Goal: Navigation & Orientation: Find specific page/section

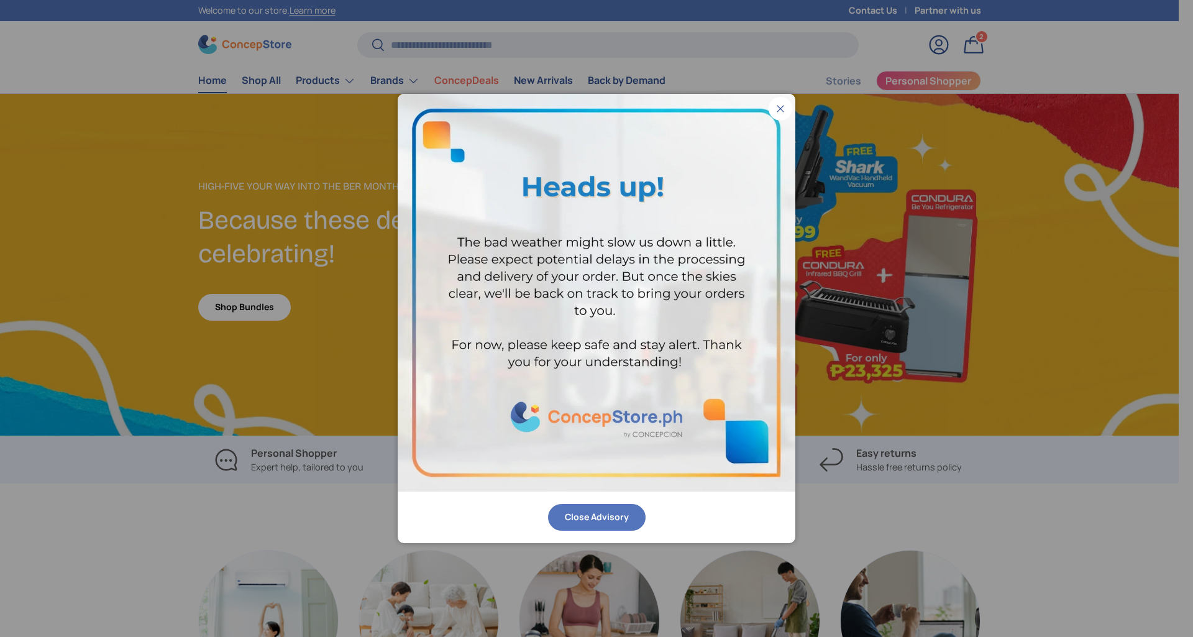
click at [780, 107] on button "Close" at bounding box center [781, 109] width 24 height 24
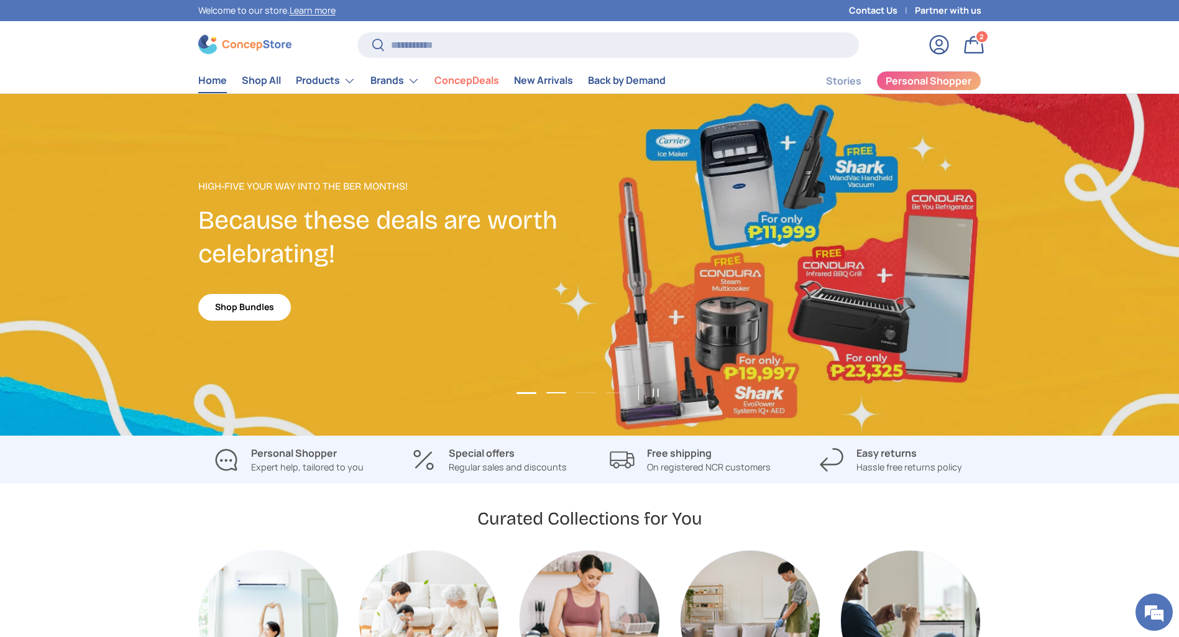
click at [551, 390] on button "Load slide 2 of 4" at bounding box center [555, 392] width 27 height 19
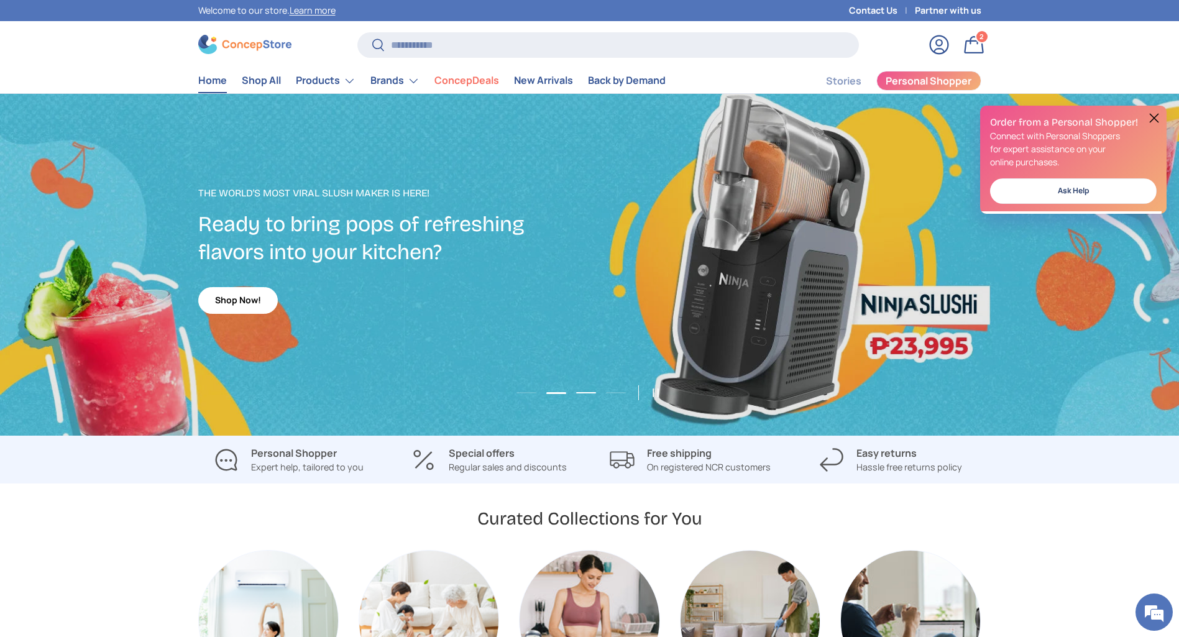
click at [578, 391] on button "Load slide 3 of 4" at bounding box center [585, 392] width 27 height 19
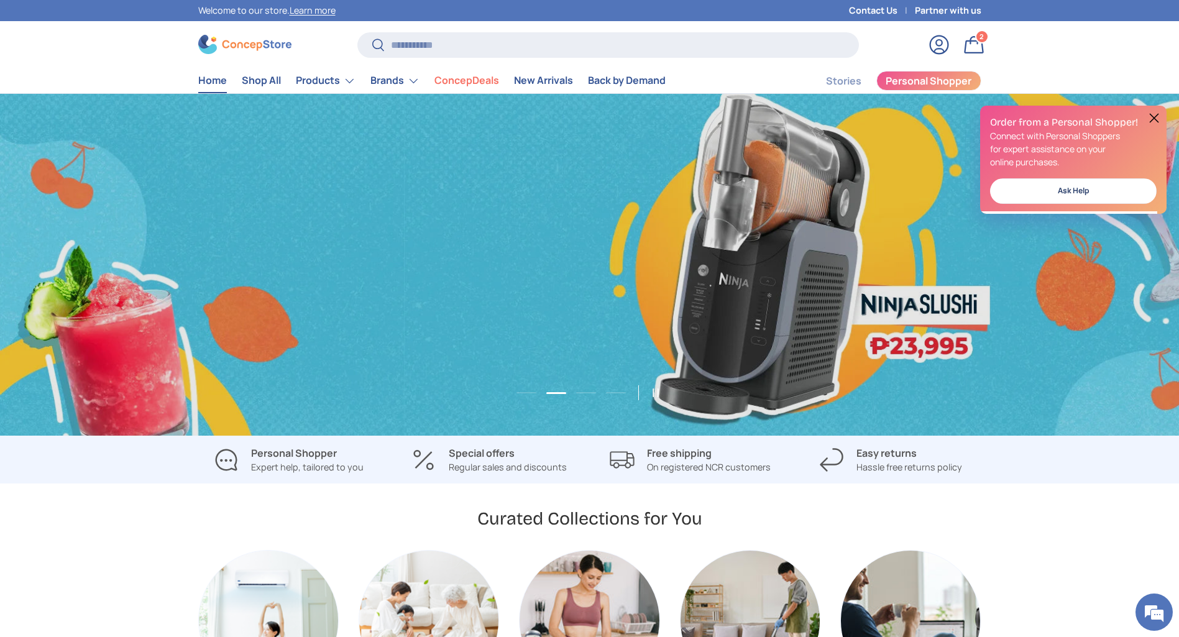
scroll to position [0, 2357]
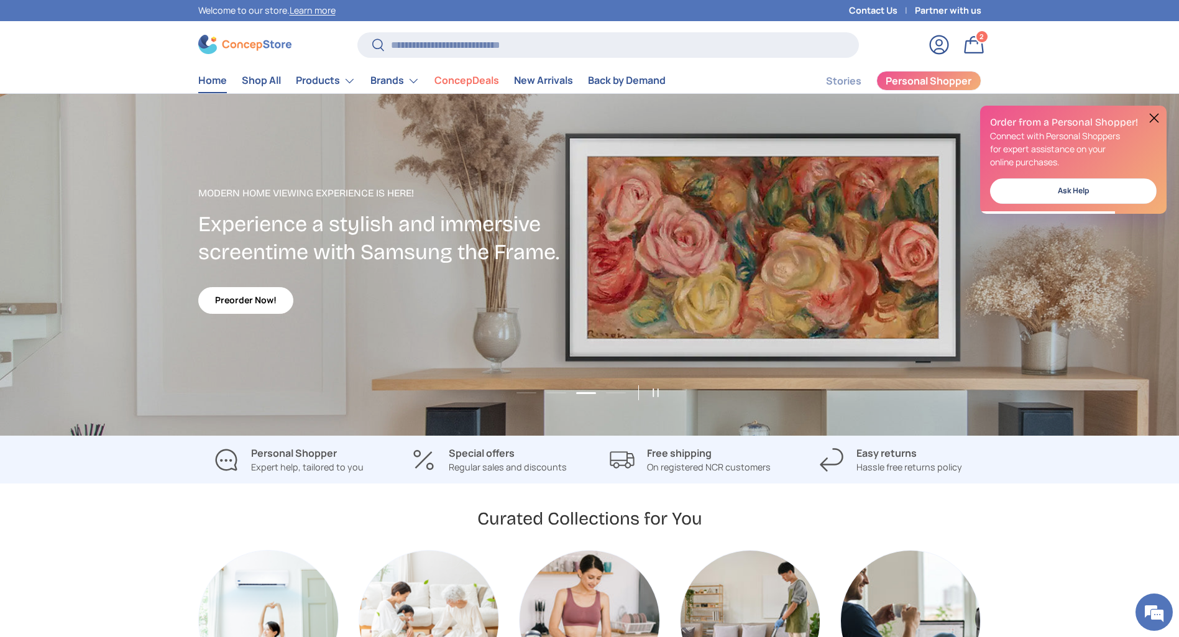
click at [1154, 114] on button at bounding box center [1153, 118] width 15 height 15
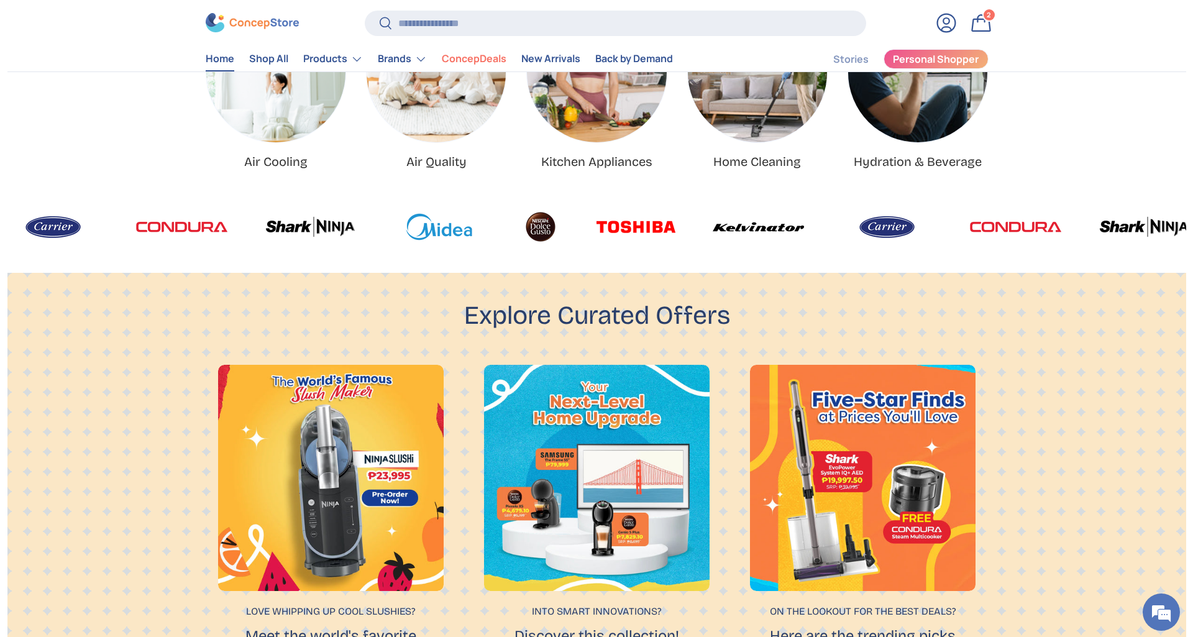
scroll to position [367, 0]
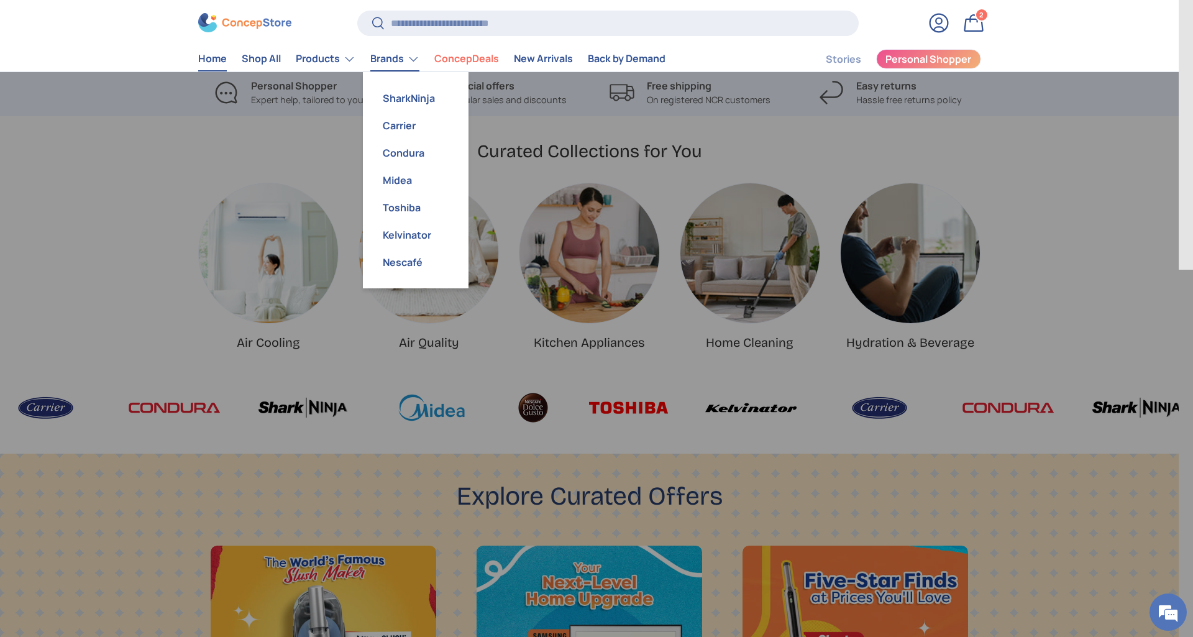
click at [408, 61] on link "Brands" at bounding box center [394, 59] width 49 height 25
click at [412, 93] on link "SharkNinja" at bounding box center [415, 98] width 91 height 27
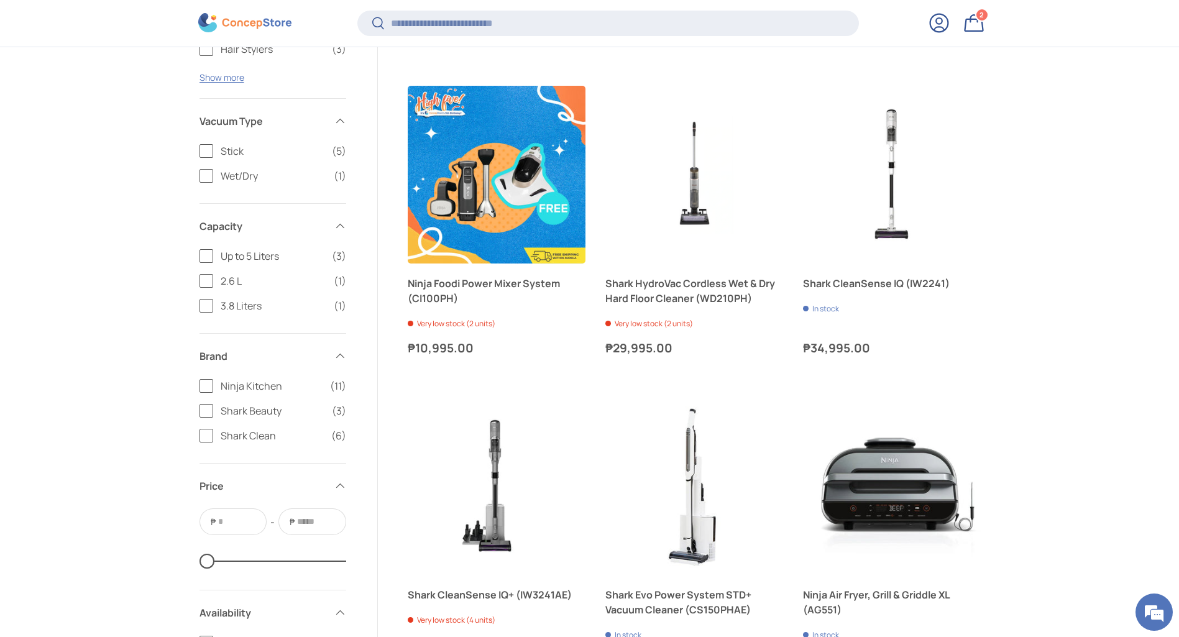
scroll to position [1116, 0]
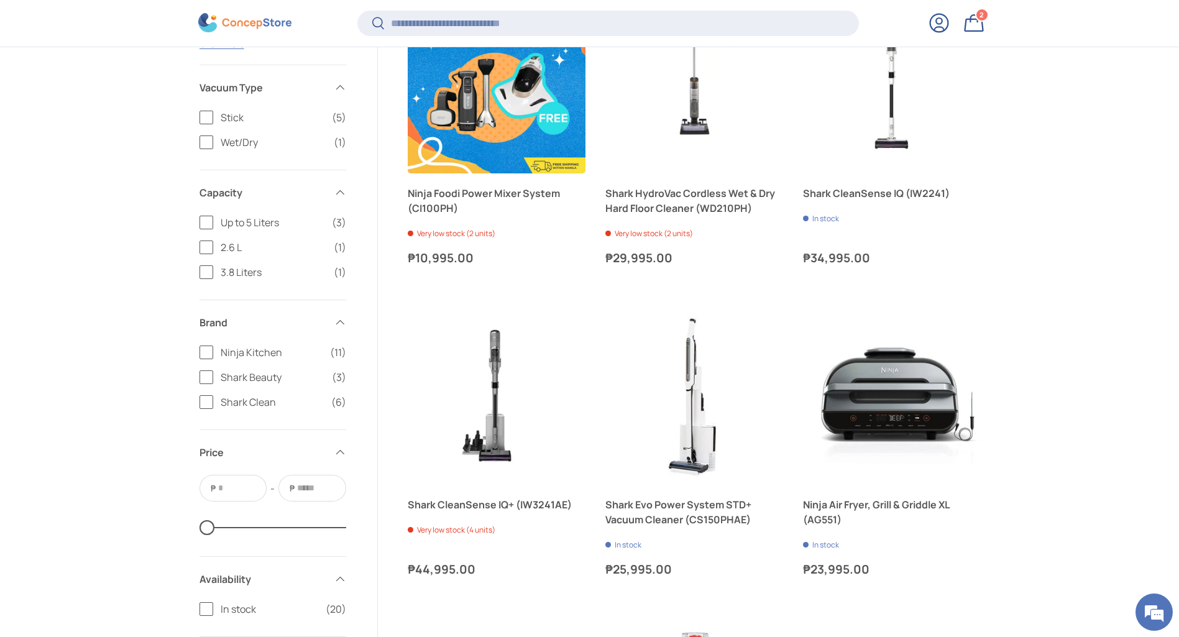
click at [207, 354] on label "Ninja Kitchen (11)" at bounding box center [272, 352] width 147 height 15
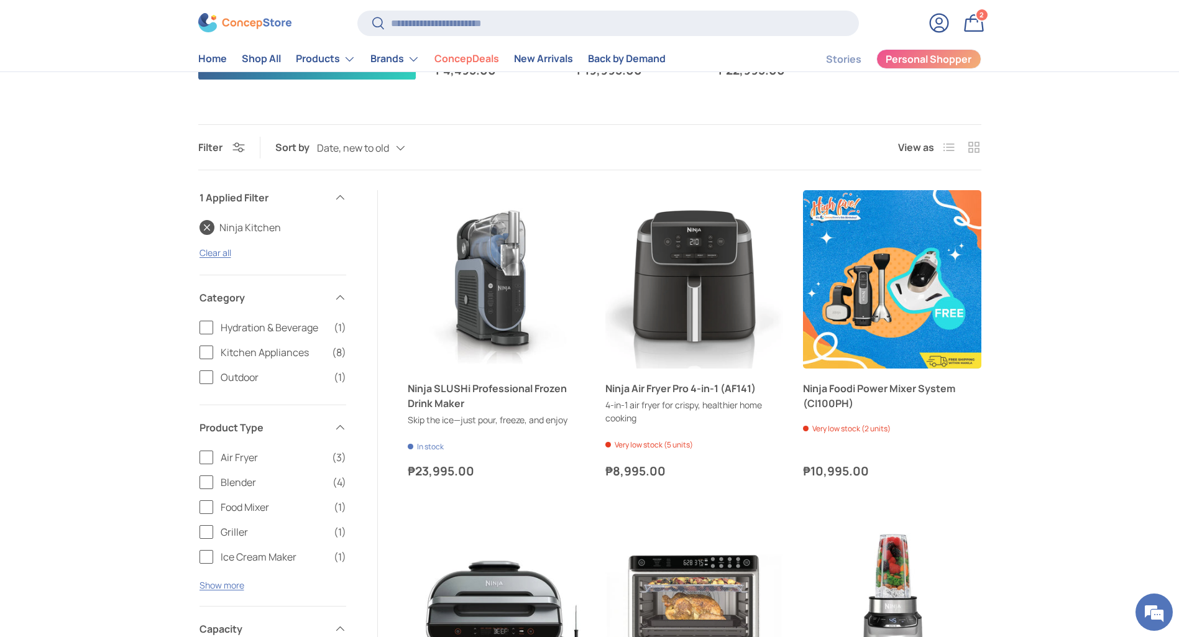
scroll to position [565, 0]
